Goal: Task Accomplishment & Management: Manage account settings

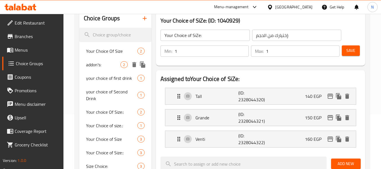
scroll to position [65, 0]
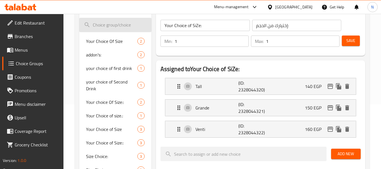
click at [107, 27] on input "search" at bounding box center [115, 25] width 72 height 14
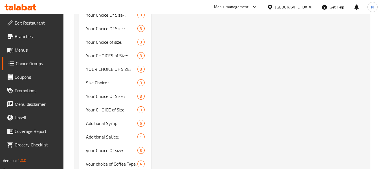
scroll to position [628, 0]
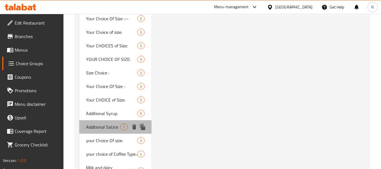
click at [113, 123] on span "Additional SaUce:" at bounding box center [103, 126] width 34 height 7
type input "Additional SaUce:"
type input "صوص إضافي:"
type input "0"
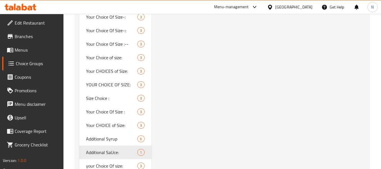
scroll to position [600, 0]
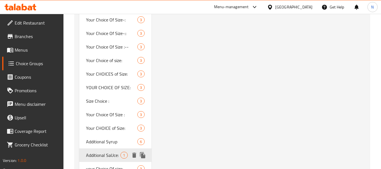
click at [104, 143] on span "Additional Syrup" at bounding box center [111, 141] width 51 height 7
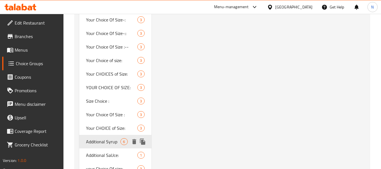
type input "Additional Syrup"
type input "شراب إضافي:"
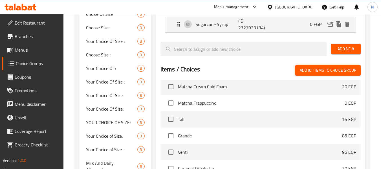
scroll to position [5452, 0]
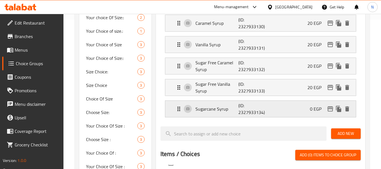
click at [222, 103] on div "Sugarcane Syrup (ID: 2327933134) 0 EGP" at bounding box center [262, 109] width 174 height 16
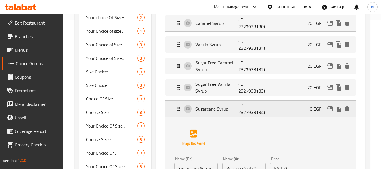
scroll to position [177, 0]
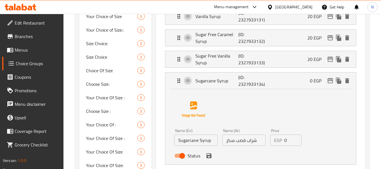
click at [225, 136] on input "شراب قصب سكر" at bounding box center [243, 139] width 43 height 11
click at [231, 141] on input "شراب قصب سكر" at bounding box center [243, 139] width 43 height 11
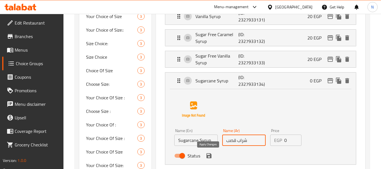
drag, startPoint x: 209, startPoint y: 154, endPoint x: 251, endPoint y: 123, distance: 51.9
click at [209, 154] on icon "save" at bounding box center [208, 155] width 7 height 7
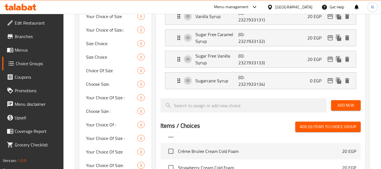
type input "شراب قصب"
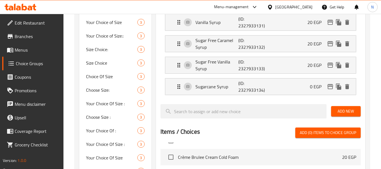
scroll to position [65, 0]
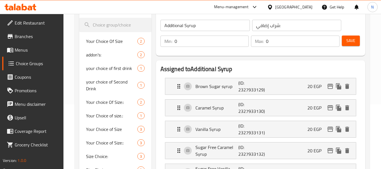
click at [358, 46] on div "Min: 0 ​ Max: 0 ​ Save" at bounding box center [259, 41] width 204 height 18
click at [358, 45] on button "Save" at bounding box center [350, 40] width 18 height 10
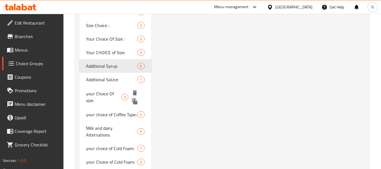
scroll to position [684, 0]
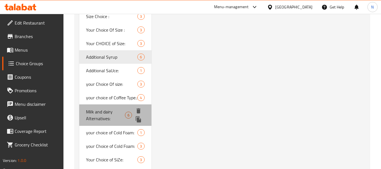
click at [98, 119] on span "Milk and dairy Alternatives:" at bounding box center [105, 115] width 39 height 14
type input "Milk and dairy Alternatives:"
type input "بدائل الحليب والألبان:"
type input "1"
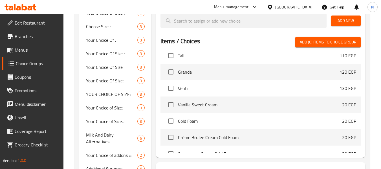
scroll to position [5368, 0]
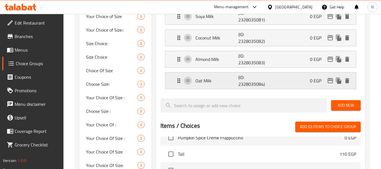
click at [224, 81] on p "Oat Milk" at bounding box center [216, 80] width 43 height 7
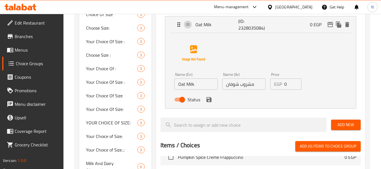
scroll to position [234, 0]
click at [248, 86] on input "مشروب شوفان" at bounding box center [243, 83] width 43 height 11
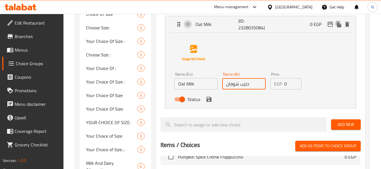
type input "حليب شوفان"
click at [209, 103] on button "save" at bounding box center [208, 99] width 8 height 8
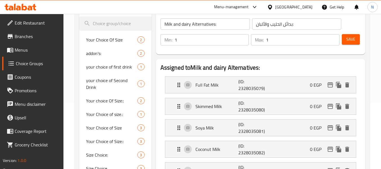
scroll to position [65, 0]
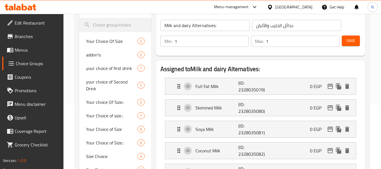
click at [345, 40] on button "Save" at bounding box center [350, 40] width 18 height 10
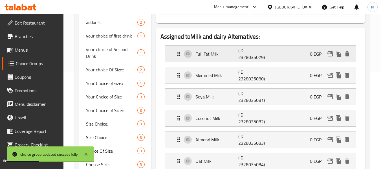
scroll to position [177, 0]
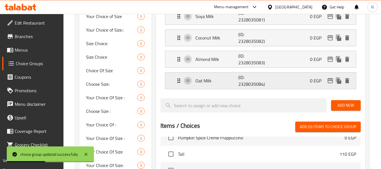
click at [231, 88] on div "Oat Milk (ID: 2328035084) 0 EGP" at bounding box center [262, 80] width 174 height 16
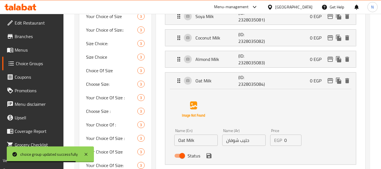
click at [186, 140] on input "Oat Milk" at bounding box center [195, 139] width 43 height 11
paste input "Drin"
type input "Oat Drink"
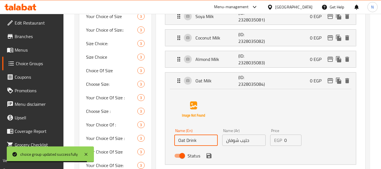
click at [244, 143] on input "حليب شوفان" at bounding box center [243, 139] width 43 height 11
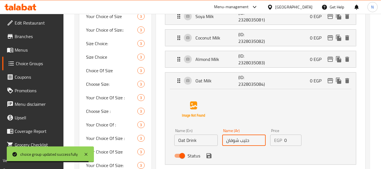
click at [244, 143] on input "حليب شوفان" at bounding box center [243, 139] width 43 height 11
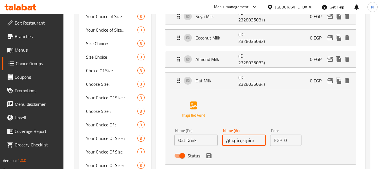
click at [209, 156] on icon "save" at bounding box center [208, 155] width 7 height 7
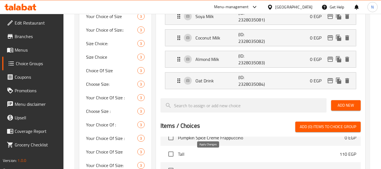
type input "مشروب شوفان"
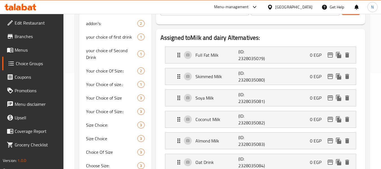
scroll to position [93, 0]
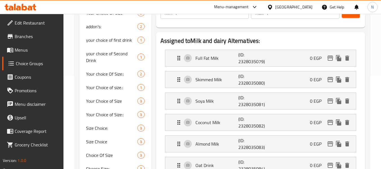
click at [349, 15] on span "Save" at bounding box center [350, 12] width 9 height 7
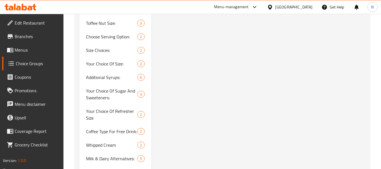
scroll to position [1557, 0]
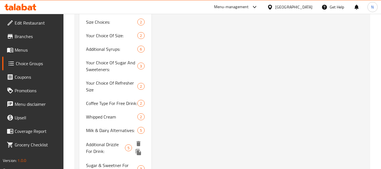
click at [91, 141] on span "Additional Drizzle For Drink:" at bounding box center [105, 148] width 39 height 14
type input "Additional Drizzle For Drink:"
type input "إضافة صلصة للمشروب:"
type input "0"
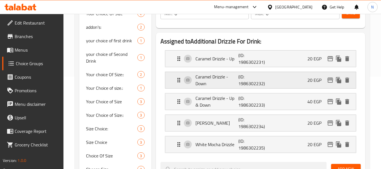
scroll to position [65, 0]
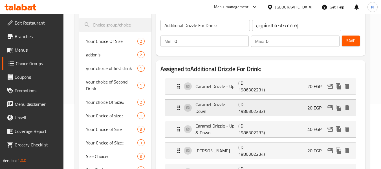
click at [214, 109] on p "Caramel Drizzle - Down" at bounding box center [216, 108] width 43 height 14
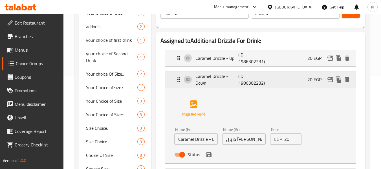
click at [223, 87] on div "Caramel Drizzle - Down (ID: 1986302232) 20 EGP" at bounding box center [262, 79] width 174 height 16
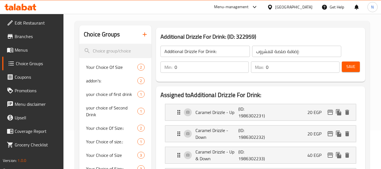
scroll to position [36, 0]
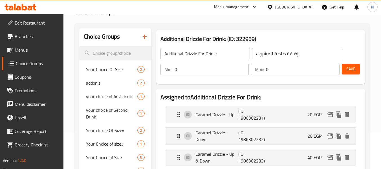
click at [264, 57] on input "إضافة صلصة للمشروب:" at bounding box center [296, 53] width 89 height 11
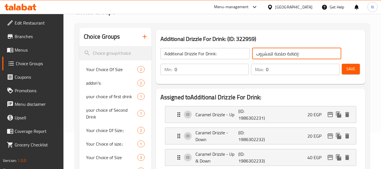
click at [264, 57] on input "إضافة صلصة للمشروب:" at bounding box center [296, 53] width 89 height 11
click at [284, 54] on input "إضافة صلصة للمشروب:" at bounding box center [296, 53] width 89 height 11
drag, startPoint x: 298, startPoint y: 53, endPoint x: 262, endPoint y: 55, distance: 36.1
click at [262, 55] on input "إضافة صلصة للمشروب:" at bounding box center [296, 53] width 89 height 11
click at [268, 54] on input "إضافة صلصة للمشروب:" at bounding box center [296, 53] width 89 height 11
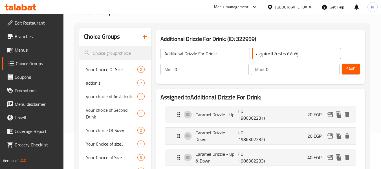
drag, startPoint x: 285, startPoint y: 54, endPoint x: 250, endPoint y: 55, distance: 35.8
click at [250, 55] on div "Additional Drizzle For Drink: ​ إضافة صلصة للمشروب: ​" at bounding box center [251, 54] width 188 height 18
type input "إضافة دريزل للمشروب:"
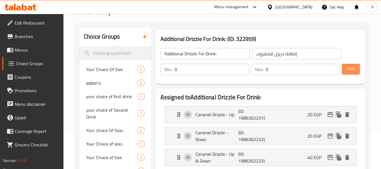
click at [355, 73] on button "Save" at bounding box center [350, 69] width 18 height 10
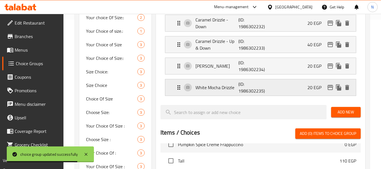
click at [244, 86] on p "(ID: 1986302235)" at bounding box center [252, 88] width 29 height 14
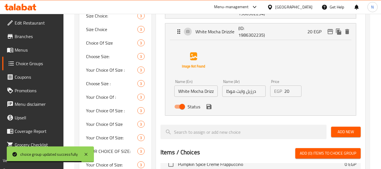
scroll to position [205, 0]
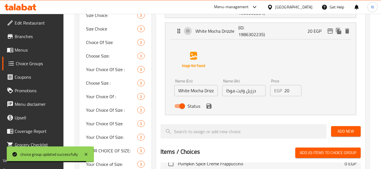
click at [252, 92] on input "درزيل وايت موكا" at bounding box center [243, 90] width 43 height 11
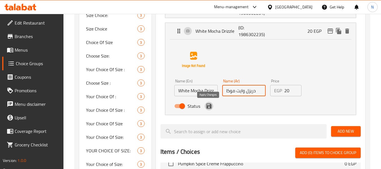
click at [207, 107] on icon "save" at bounding box center [208, 105] width 5 height 5
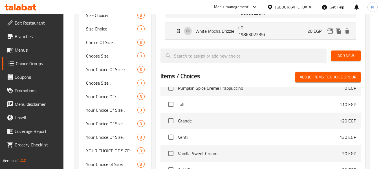
type input "دريزل وايت موكا"
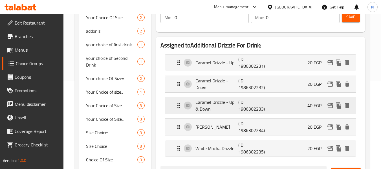
scroll to position [36, 0]
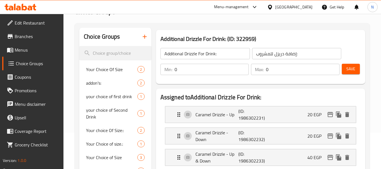
click at [346, 70] on span "Save" at bounding box center [350, 68] width 9 height 7
